Goal: Transaction & Acquisition: Purchase product/service

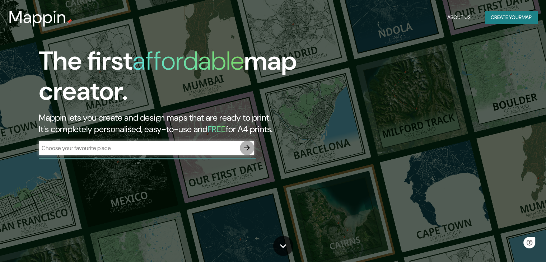
click at [250, 146] on icon "button" at bounding box center [247, 148] width 9 height 9
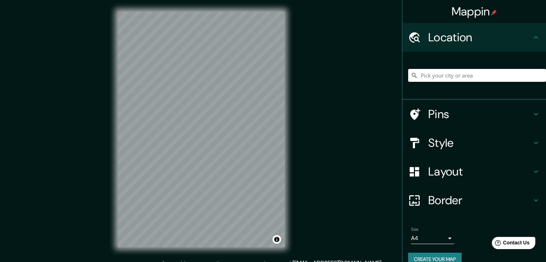
click at [440, 74] on input "Pick your city or area" at bounding box center [477, 75] width 138 height 13
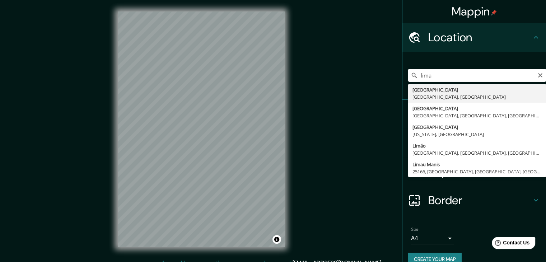
type input "[GEOGRAPHIC_DATA], [GEOGRAPHIC_DATA], [GEOGRAPHIC_DATA]"
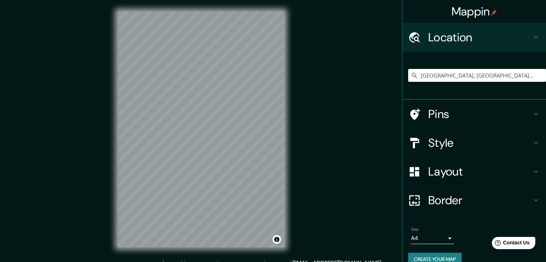
click at [467, 147] on h4 "Style" at bounding box center [479, 143] width 103 height 14
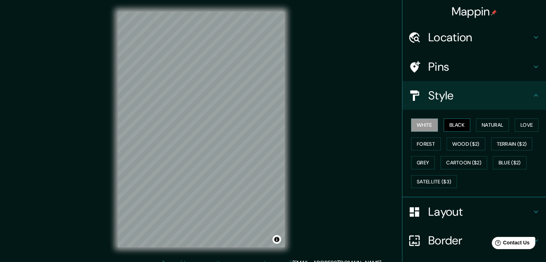
click at [454, 128] on button "Black" at bounding box center [457, 125] width 27 height 13
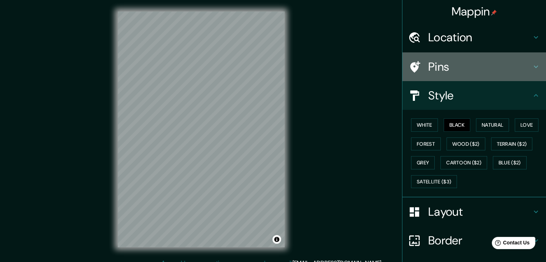
click at [439, 73] on h4 "Pins" at bounding box center [479, 67] width 103 height 14
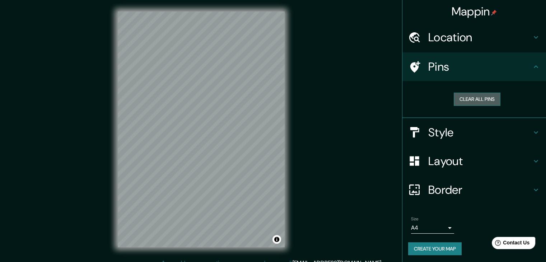
click at [458, 99] on button "Clear all pins" at bounding box center [477, 99] width 47 height 13
click at [435, 131] on h4 "Style" at bounding box center [479, 132] width 103 height 14
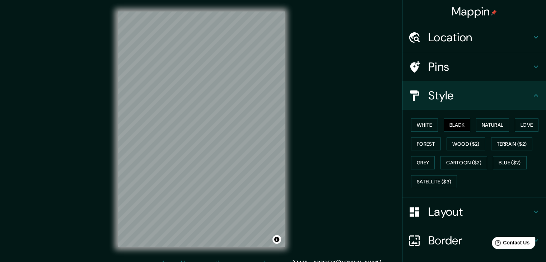
click at [428, 97] on h4 "Style" at bounding box center [479, 95] width 103 height 14
click at [441, 205] on h4 "Layout" at bounding box center [479, 212] width 103 height 14
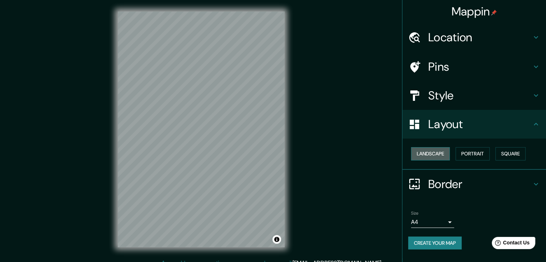
click at [439, 157] on button "Landscape" at bounding box center [430, 153] width 39 height 13
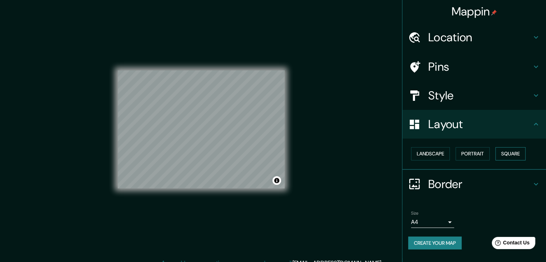
click at [519, 157] on button "Square" at bounding box center [511, 153] width 30 height 13
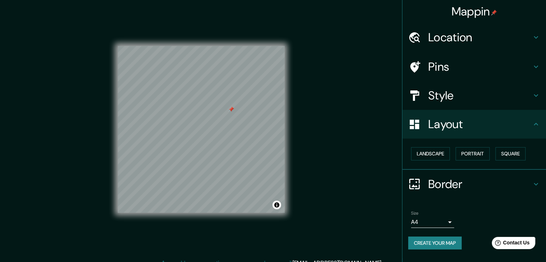
click at [438, 61] on h4 "Pins" at bounding box center [479, 67] width 103 height 14
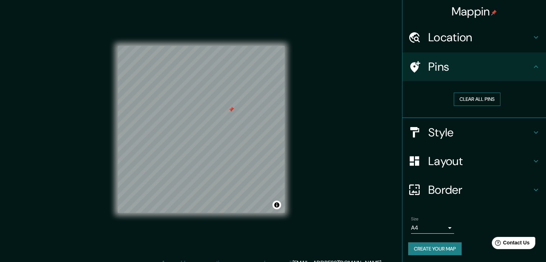
click at [472, 96] on button "Clear all pins" at bounding box center [477, 99] width 47 height 13
